Goal: Transaction & Acquisition: Book appointment/travel/reservation

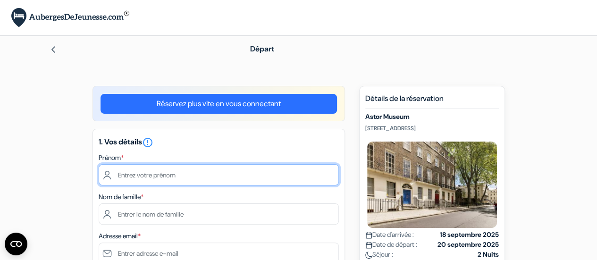
click at [226, 178] on input "text" at bounding box center [219, 174] width 240 height 21
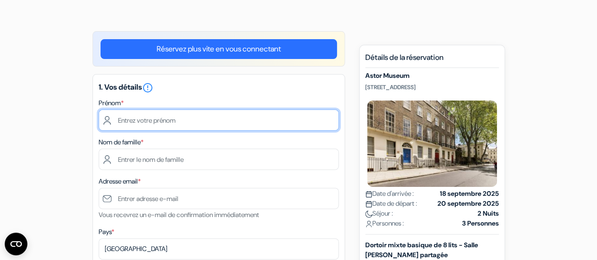
scroll to position [55, 0]
click at [219, 112] on input "text" at bounding box center [219, 120] width 240 height 21
type input "Chloé"
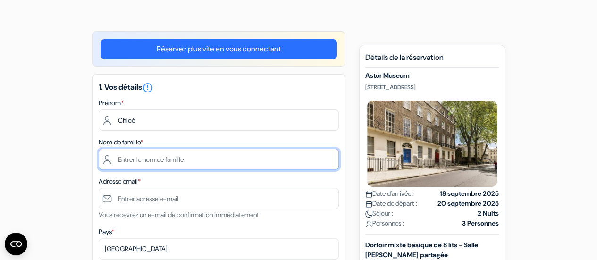
type input "Godin"
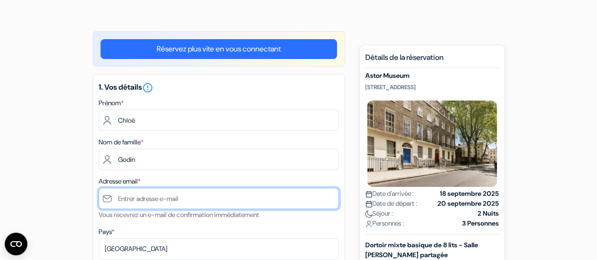
click at [158, 199] on input "text" at bounding box center [219, 198] width 240 height 21
click at [174, 200] on input "godin.chloe27@gamil.com" at bounding box center [219, 198] width 240 height 21
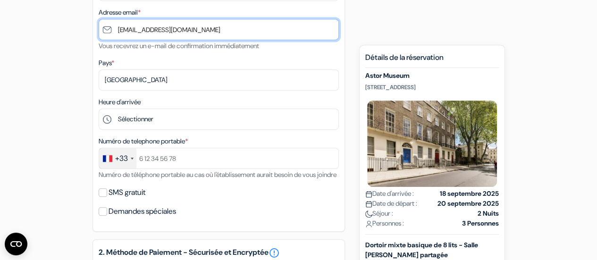
scroll to position [228, 0]
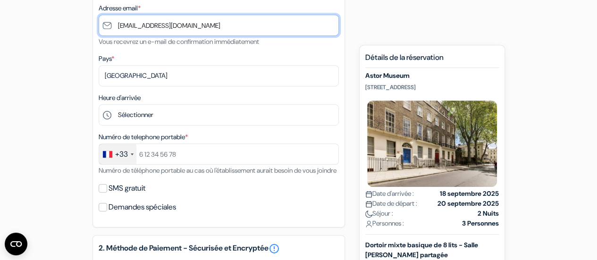
type input "[EMAIL_ADDRESS][DOMAIN_NAME]"
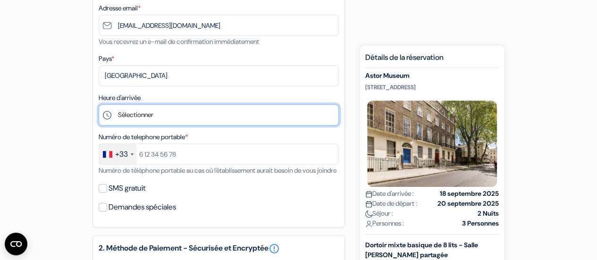
click at [209, 114] on select "Sélectionner 1:00 2:00 3:00 4:00 5:00 6:00 7:00 8:00 9:00 10:00 11:00 12:00 13:…" at bounding box center [219, 114] width 240 height 21
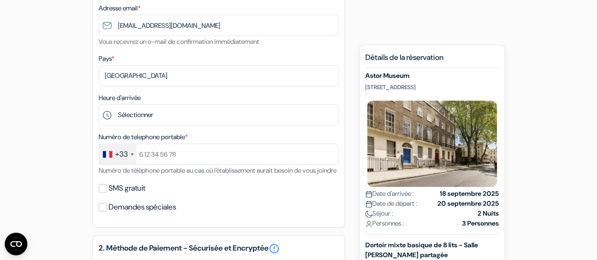
click at [210, 176] on div "Numéro de telephone portable * +33 France +33 United Kingdom +44 Germany (Deuts…" at bounding box center [219, 153] width 240 height 45
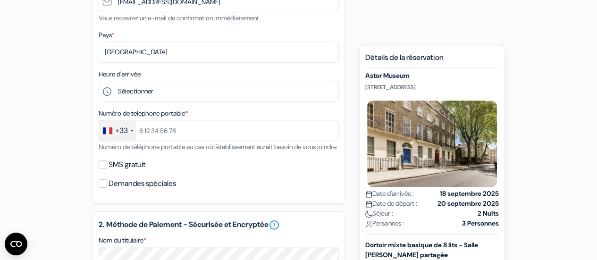
click at [135, 171] on label "SMS gratuit" at bounding box center [127, 164] width 37 height 13
click at [107, 169] on input "SMS gratuit" at bounding box center [103, 165] width 8 height 8
checkbox input "true"
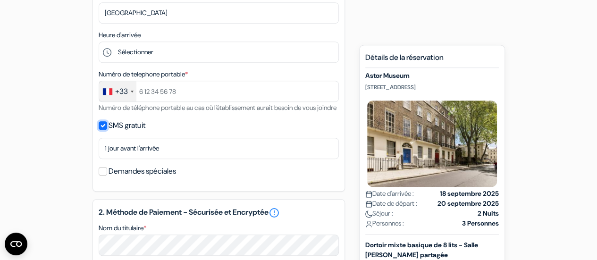
scroll to position [291, 0]
click at [137, 178] on label "Demandes spéciales" at bounding box center [143, 171] width 68 height 13
click at [107, 176] on input "Demandes spéciales" at bounding box center [103, 171] width 8 height 8
checkbox input "true"
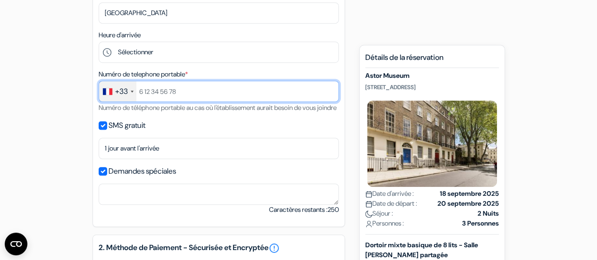
click at [171, 95] on input "text" at bounding box center [219, 91] width 240 height 21
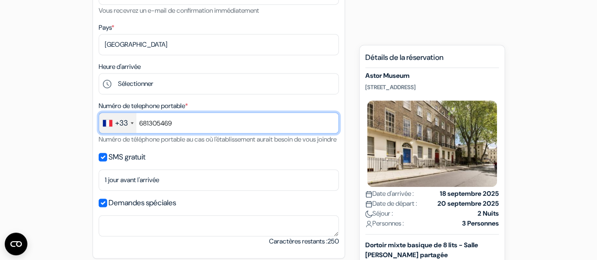
scroll to position [252, 0]
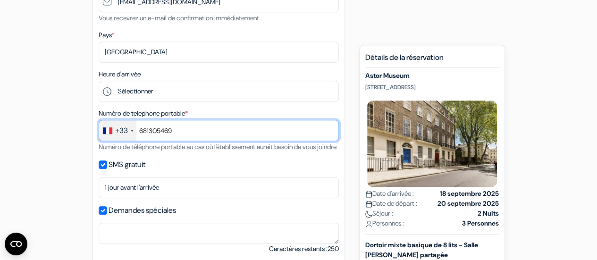
type input "681305469"
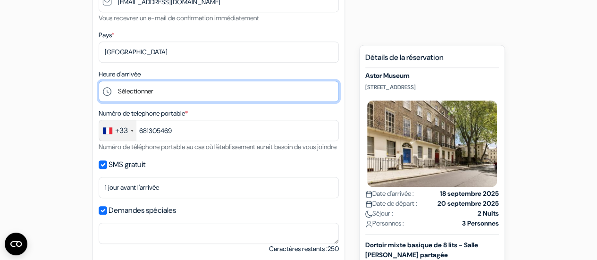
click at [149, 102] on select "Sélectionner 1:00 2:00 3:00 4:00 5:00 6:00 7:00 8:00 9:00 10:00 11:00 12:00 13:…" at bounding box center [219, 91] width 240 height 21
select select "12"
click at [99, 82] on select "Sélectionner 1:00 2:00 3:00 4:00 5:00 6:00 7:00 8:00 9:00 10:00 11:00 12:00 13:…" at bounding box center [219, 91] width 240 height 21
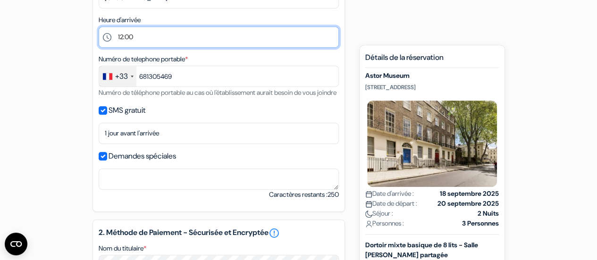
scroll to position [307, 0]
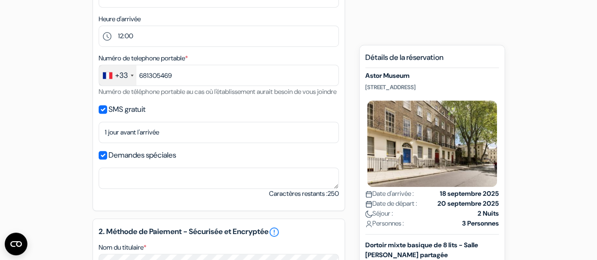
click at [125, 205] on div "1. Vos détails error_outline Prénom * Chloé Nom de famille * Godin Adresse emai…" at bounding box center [219, 16] width 253 height 389
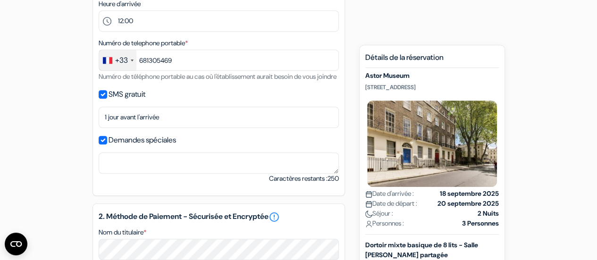
scroll to position [338, 0]
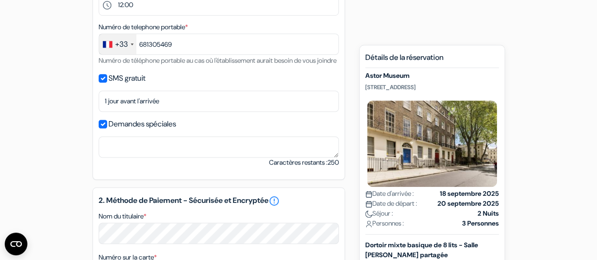
click at [110, 131] on label "Demandes spéciales" at bounding box center [143, 124] width 68 height 13
click at [107, 128] on input "Demandes spéciales" at bounding box center [103, 124] width 8 height 8
checkbox input "false"
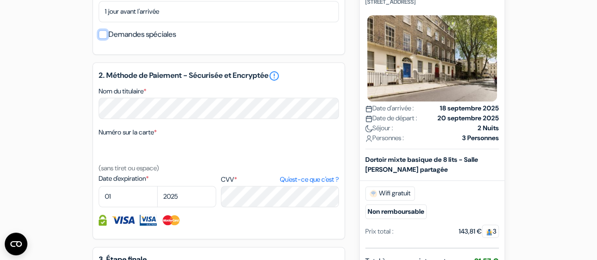
scroll to position [472, 0]
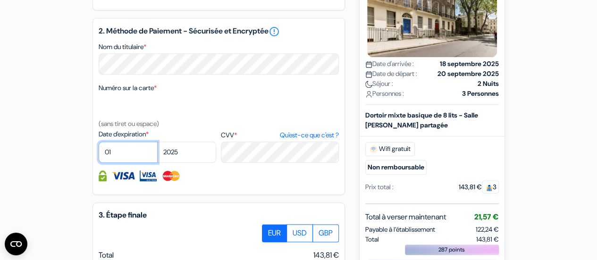
select select "06"
select select "2027"
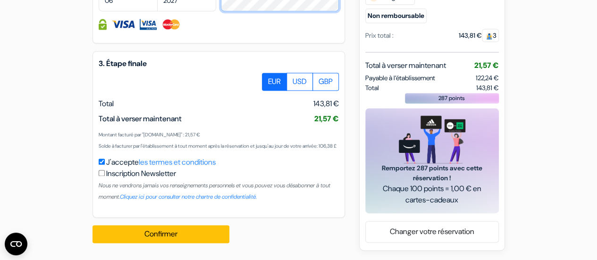
scroll to position [624, 0]
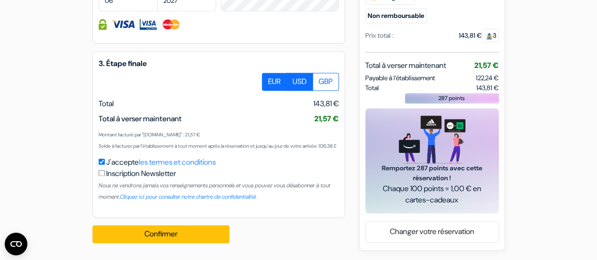
click at [294, 91] on label "USD" at bounding box center [300, 82] width 26 height 18
click at [269, 79] on input "USD" at bounding box center [266, 76] width 6 height 6
radio input "true"
click at [280, 91] on label "EUR" at bounding box center [274, 82] width 25 height 18
click at [269, 79] on input "EUR" at bounding box center [266, 76] width 6 height 6
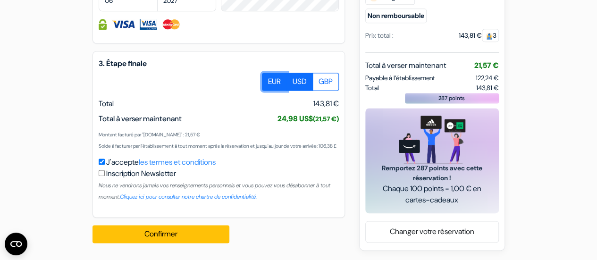
radio input "true"
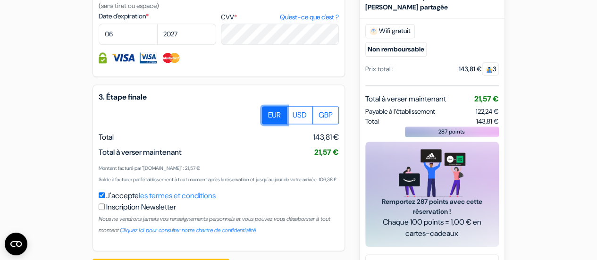
scroll to position [600, 0]
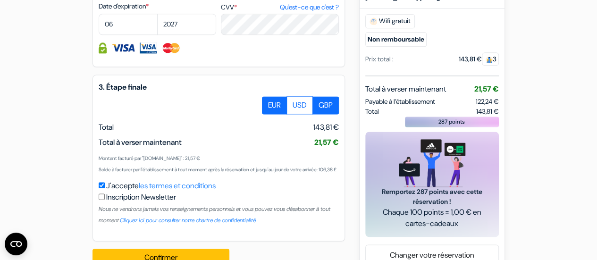
click at [321, 114] on label "GBP" at bounding box center [326, 105] width 26 height 18
click at [269, 102] on input "GBP" at bounding box center [266, 99] width 6 height 6
radio input "true"
click at [276, 114] on label "EUR" at bounding box center [274, 105] width 25 height 18
click at [269, 102] on input "EUR" at bounding box center [266, 99] width 6 height 6
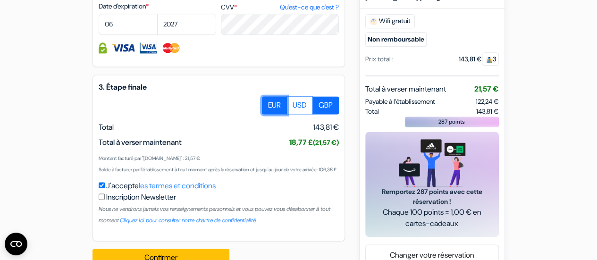
radio input "true"
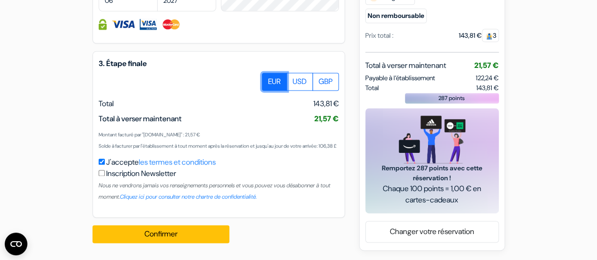
scroll to position [647, 0]
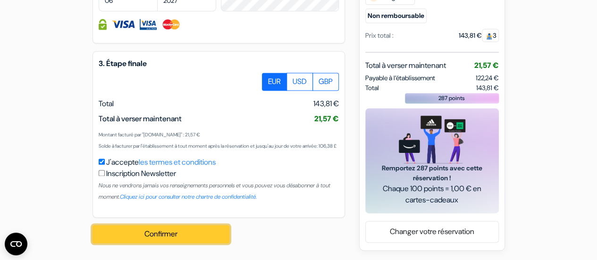
click at [173, 231] on button "Confirmer Loading..." at bounding box center [161, 234] width 137 height 18
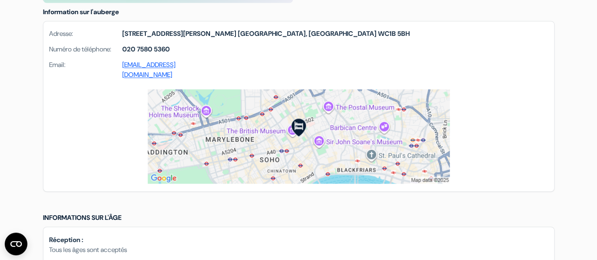
scroll to position [677, 0]
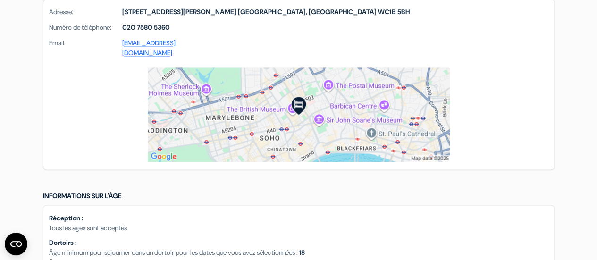
click at [335, 89] on img at bounding box center [299, 115] width 302 height 94
